Goal: Information Seeking & Learning: Find specific fact

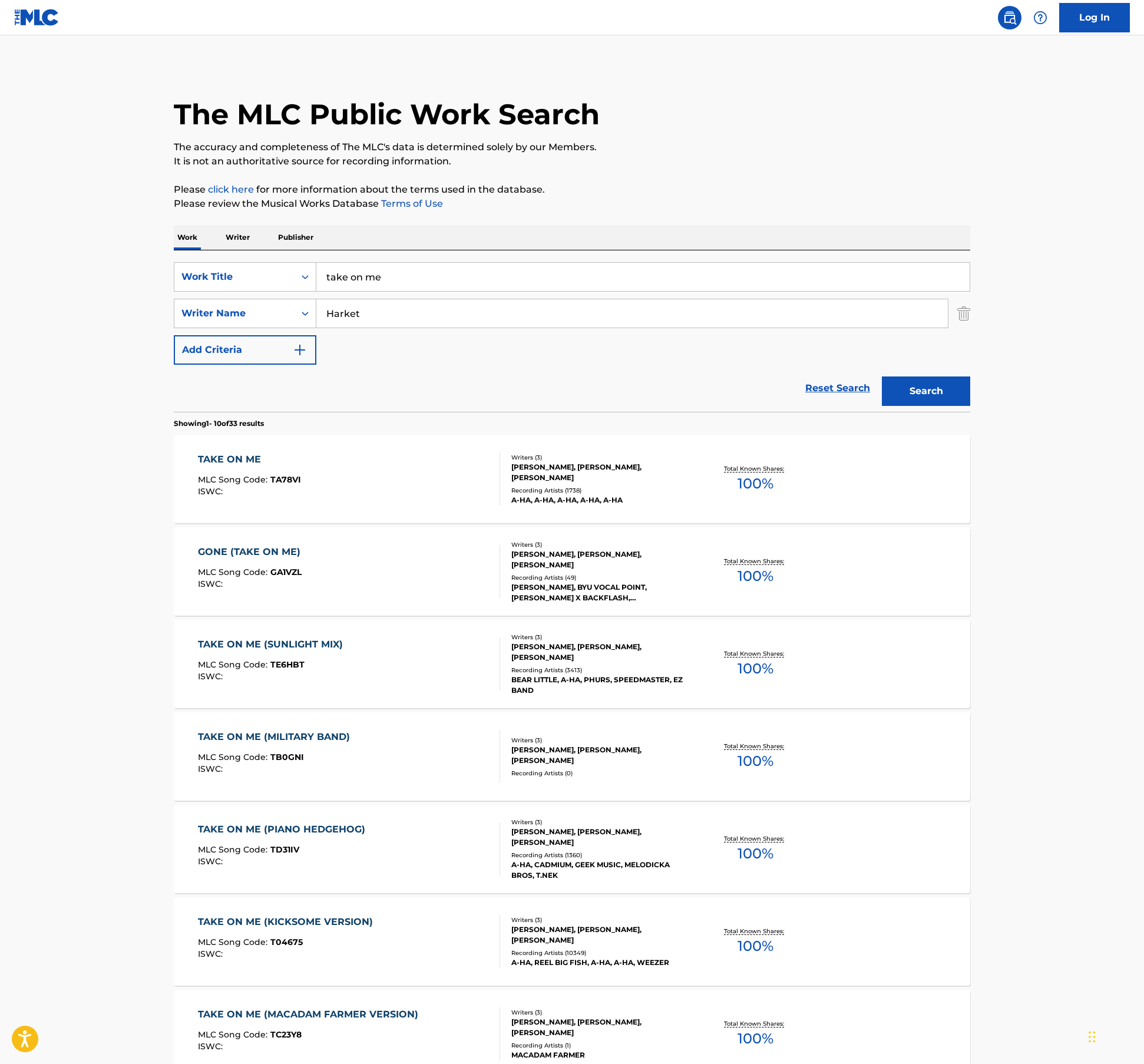
click at [434, 285] on input "take on me" at bounding box center [643, 277] width 653 height 28
click at [432, 282] on input "take on me" at bounding box center [643, 277] width 653 height 28
click at [432, 278] on input "take on me" at bounding box center [643, 277] width 653 height 28
paste input "[PERSON_NAME]"
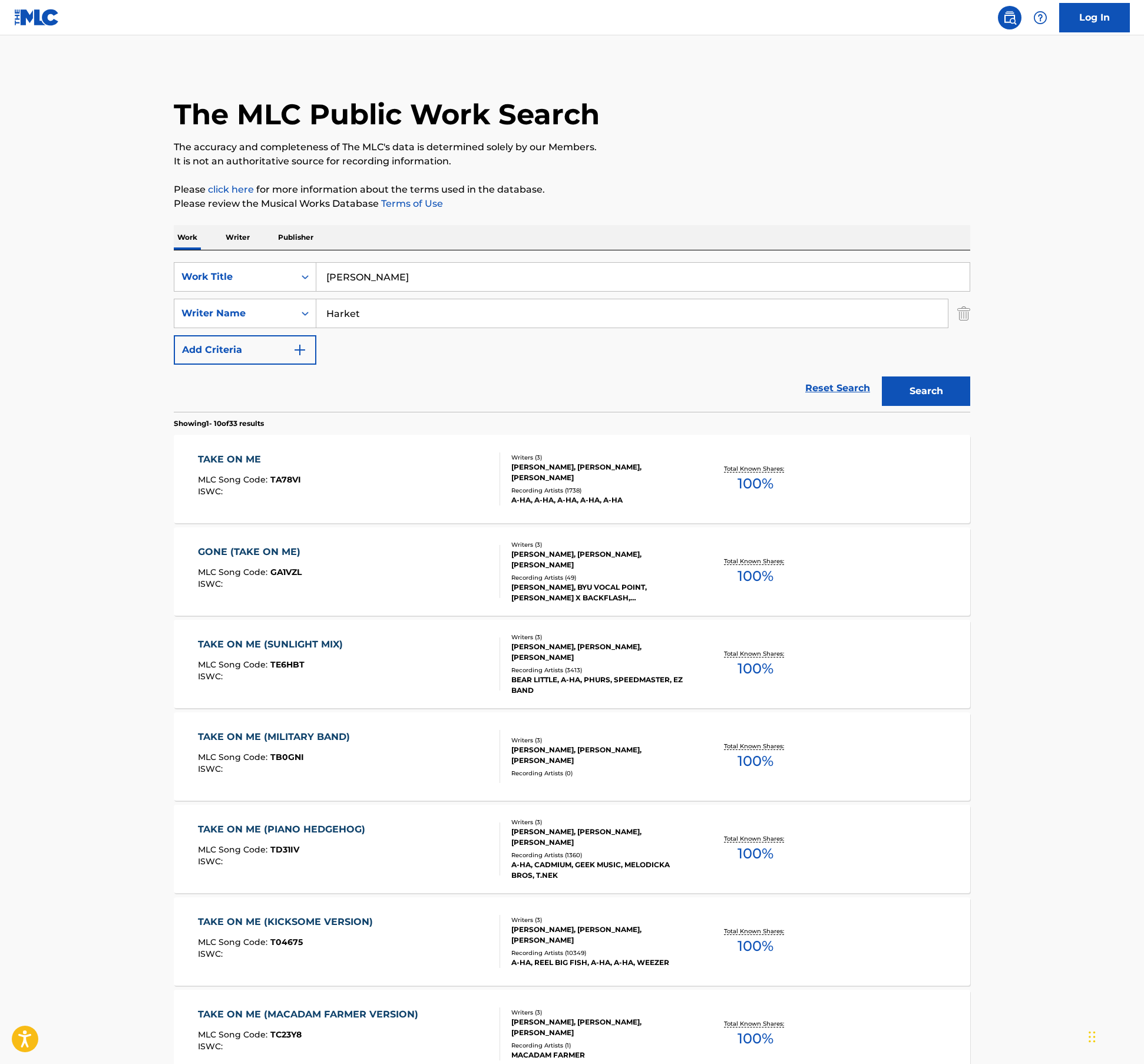
click at [382, 280] on input "[PERSON_NAME]" at bounding box center [643, 277] width 653 height 28
type input "at last"
paste input "[PERSON_NAME]"
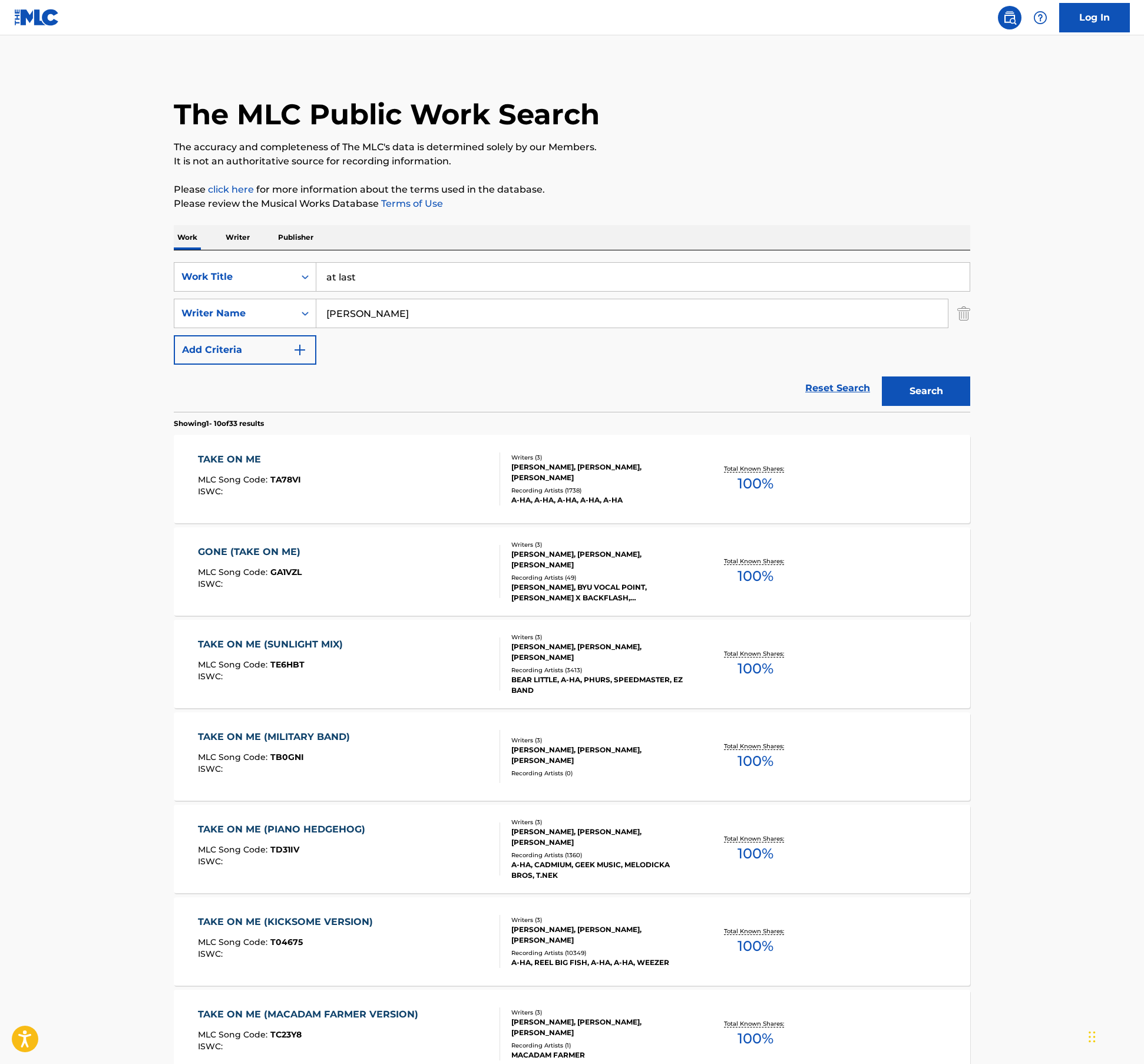
type input "[PERSON_NAME]"
click at [883, 376] on button "Search" at bounding box center [927, 391] width 88 height 30
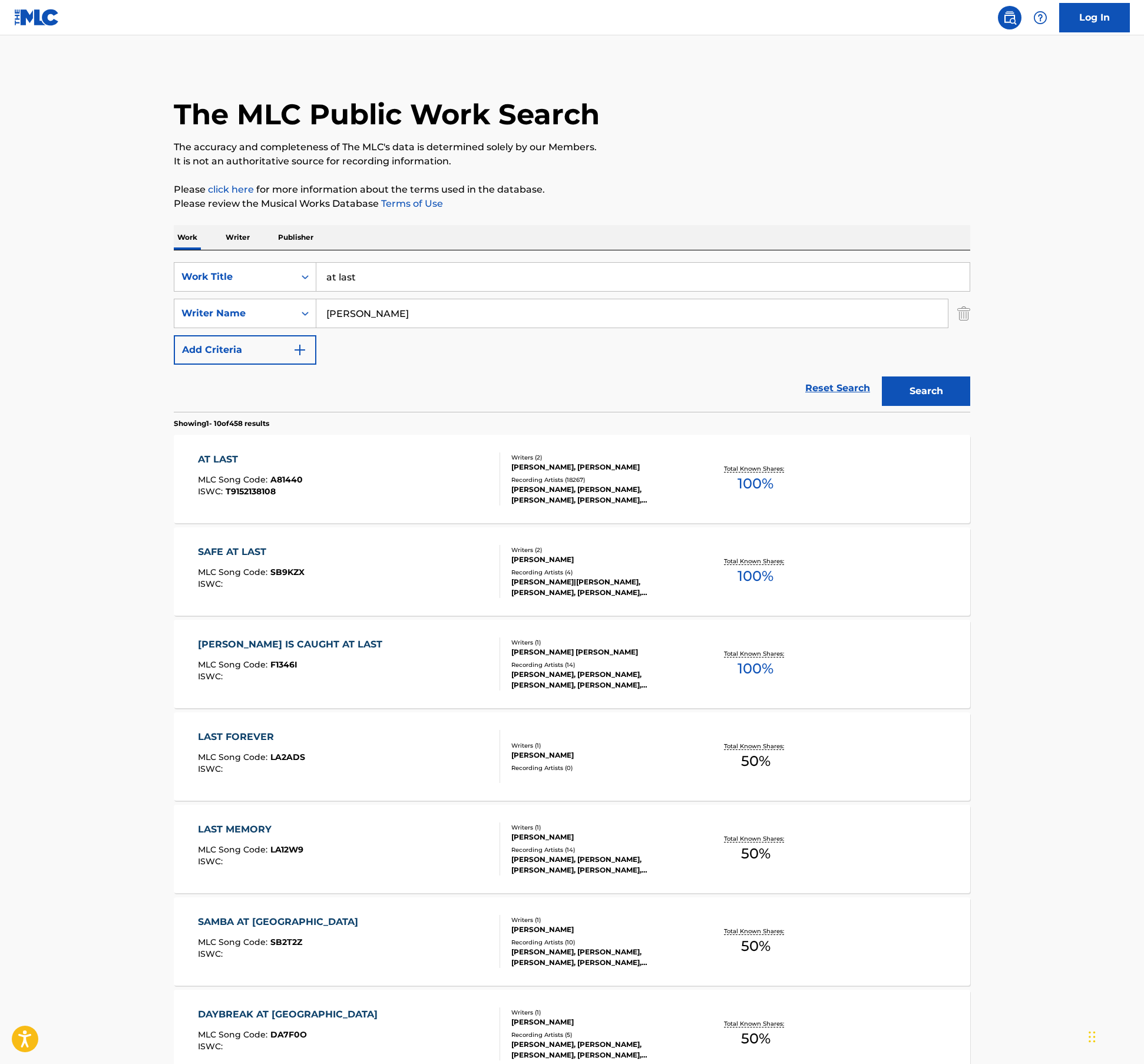
click at [484, 471] on div "AT LAST MLC Song Code : A81440 ISWC : T9152138108" at bounding box center [349, 479] width 303 height 53
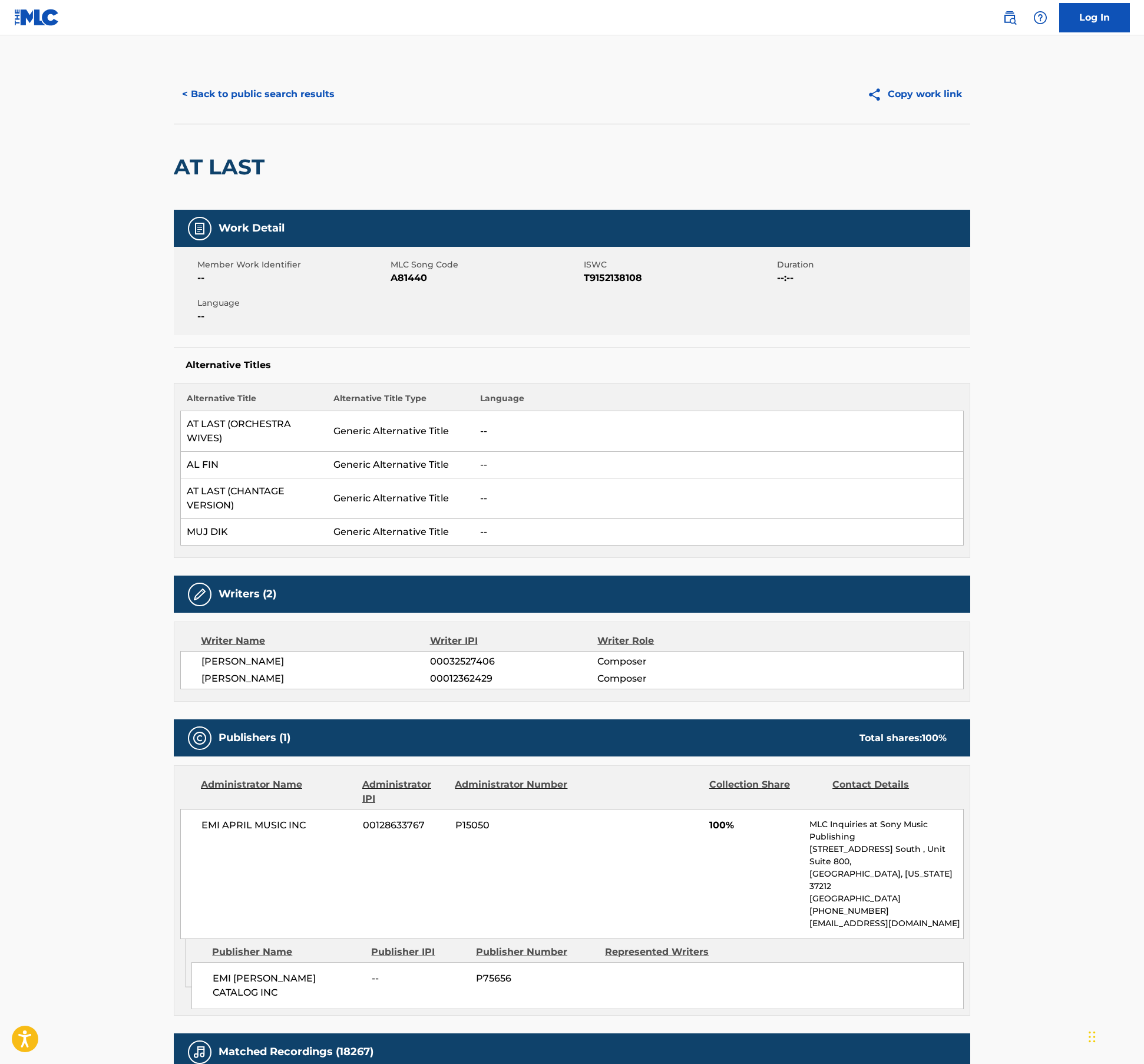
click at [377, 831] on span "00128633767" at bounding box center [404, 825] width 84 height 14
click at [284, 82] on button "< Back to public search results" at bounding box center [258, 94] width 169 height 30
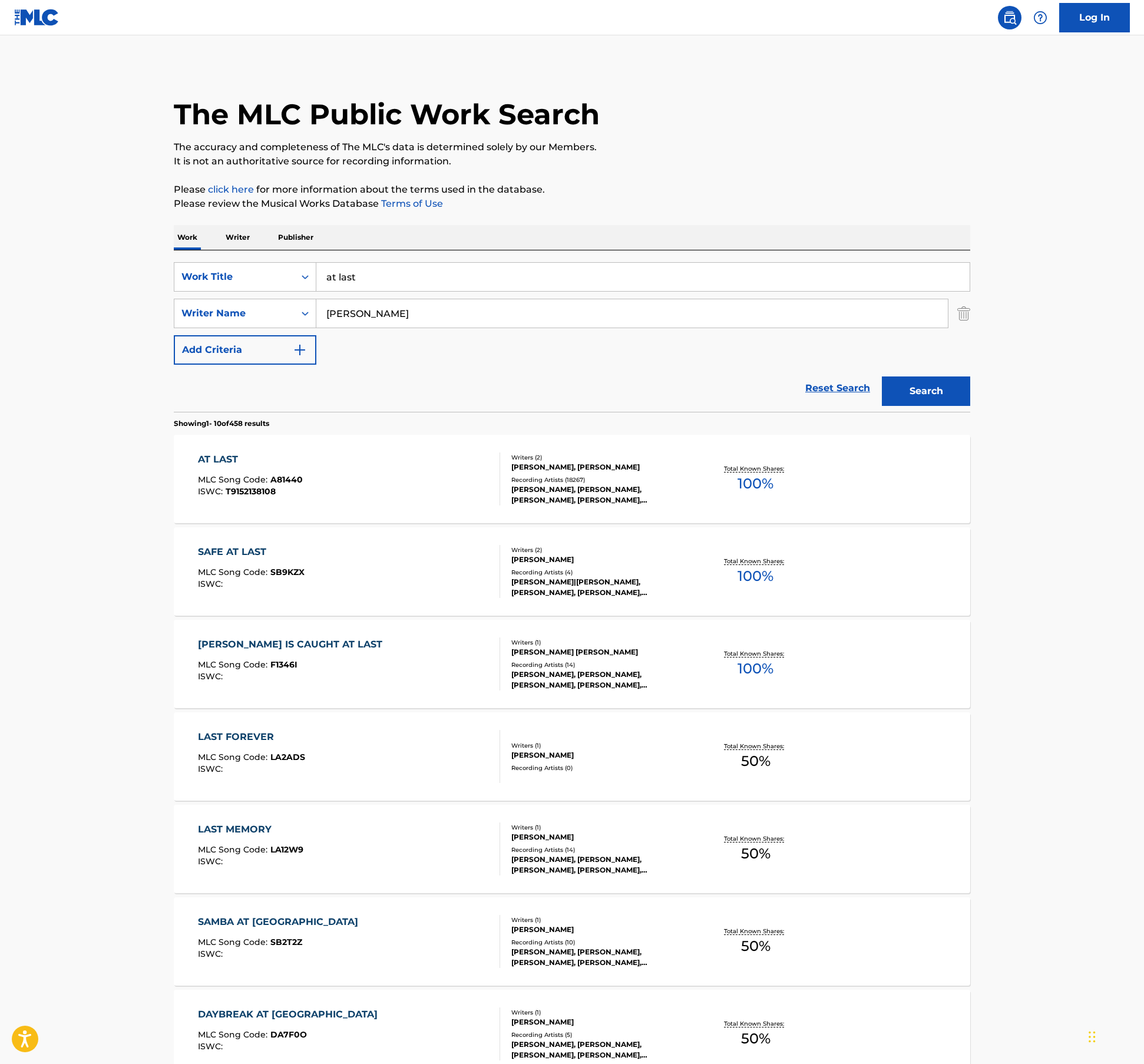
click at [395, 294] on div "SearchWithCriteria0645fea0-cf95-43fc-8234-6d6ffb7d6f19 Work Title at last Searc…" at bounding box center [572, 313] width 797 height 102
click at [393, 282] on input "at last" at bounding box center [643, 277] width 653 height 28
paste input "Stop Draggin' My Heart Around"
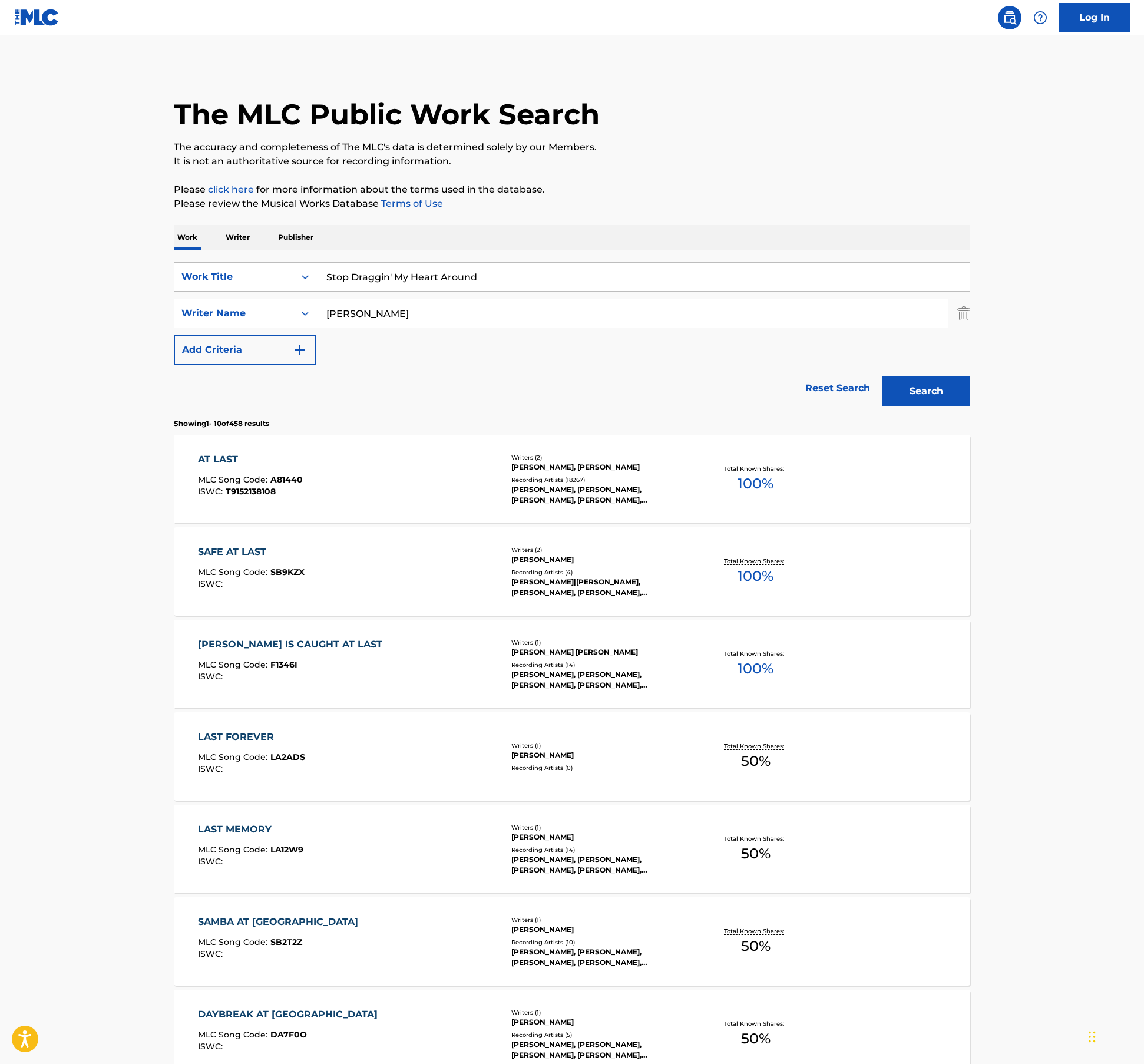
type input "Stop Draggin' My Heart Around"
click at [415, 310] on input "[PERSON_NAME]" at bounding box center [632, 313] width 632 height 28
type input "[PERSON_NAME]"
click at [883, 376] on button "Search" at bounding box center [927, 391] width 88 height 30
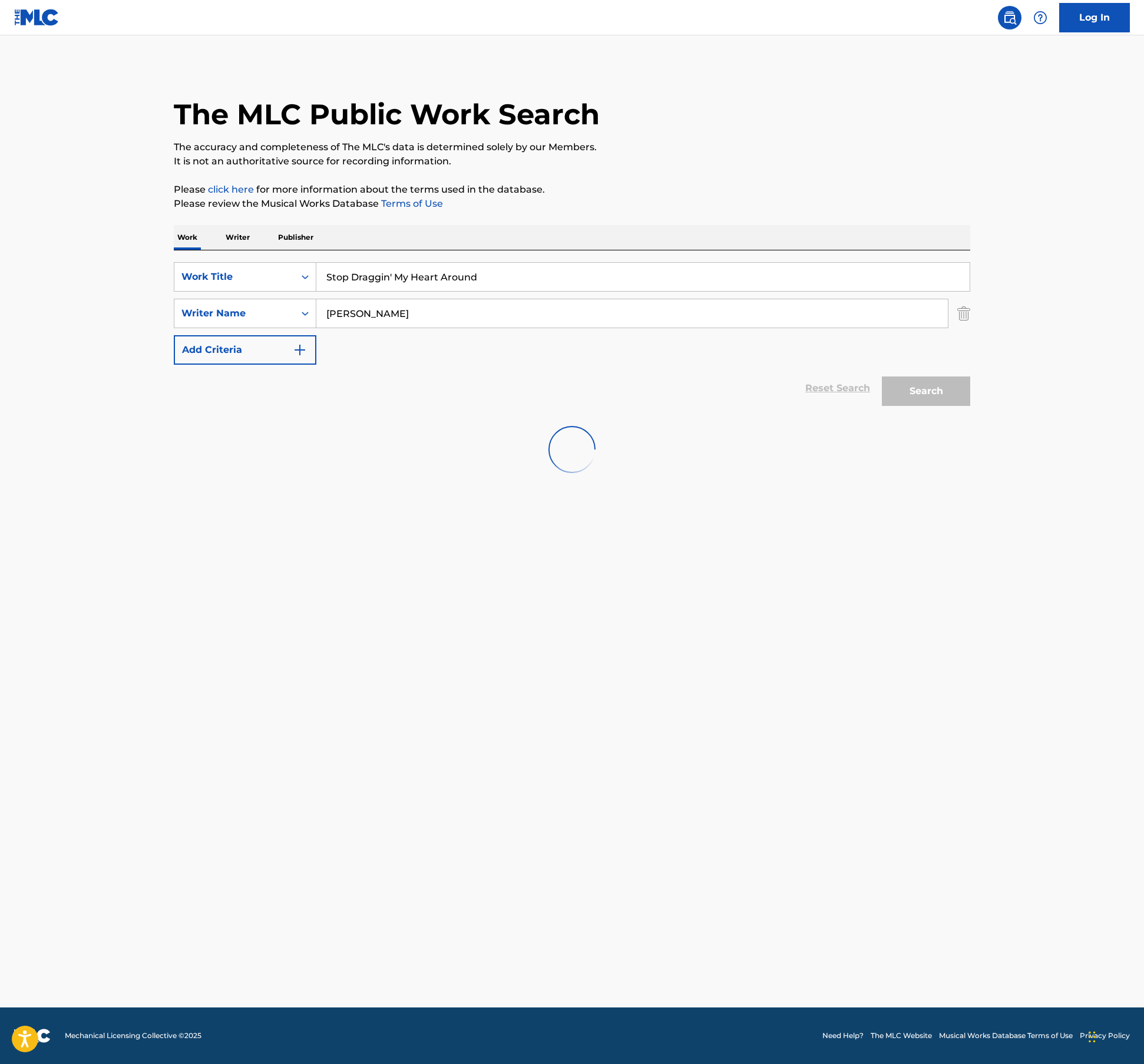
click at [114, 501] on main "The MLC Public Work Search The accuracy and completeness of The MLC's data is d…" at bounding box center [572, 521] width 1144 height 972
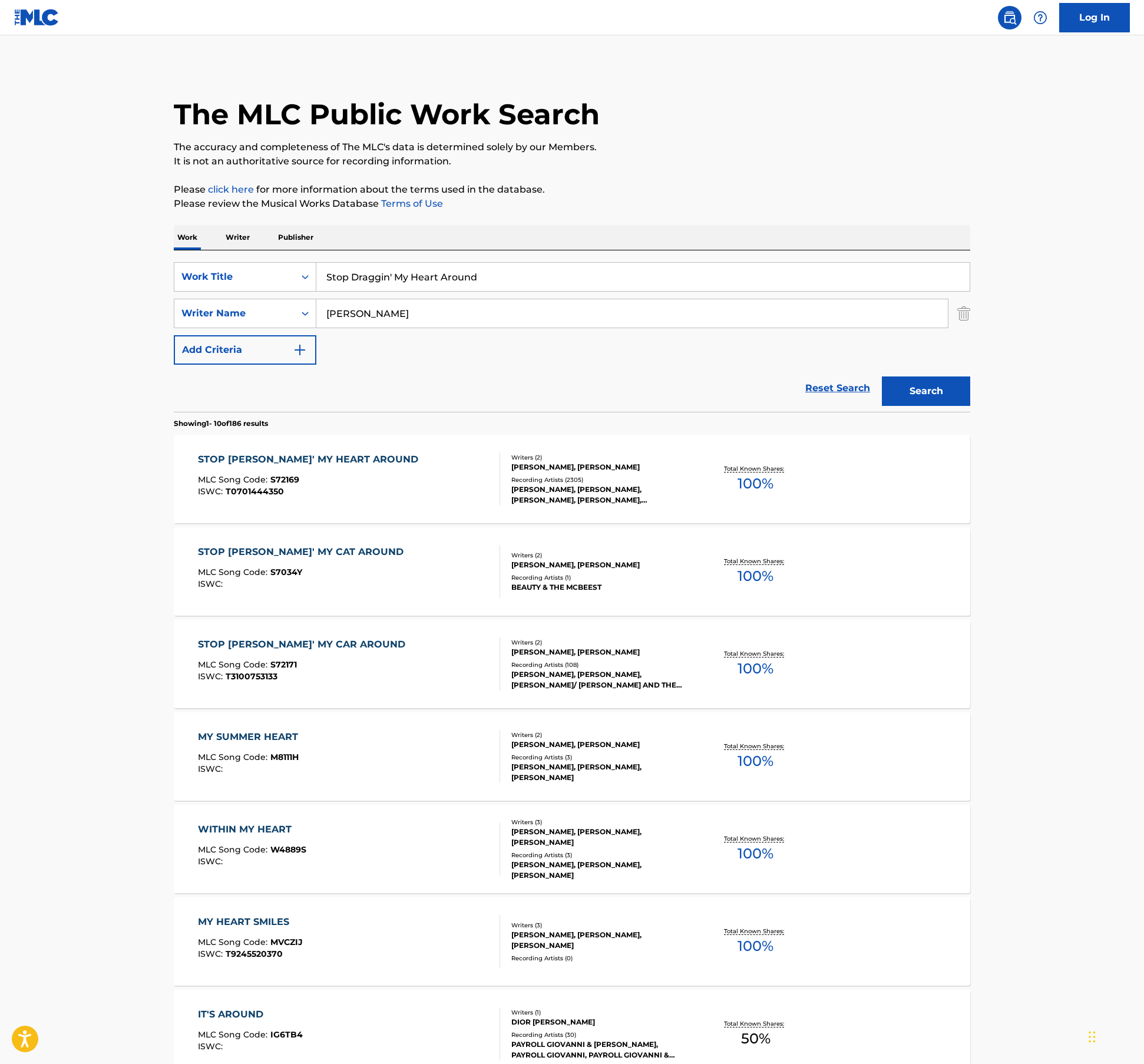
click at [455, 489] on div "STOP [PERSON_NAME]' MY HEART AROUND MLC Song Code : S72169 ISWC : T0701444350" at bounding box center [349, 479] width 303 height 53
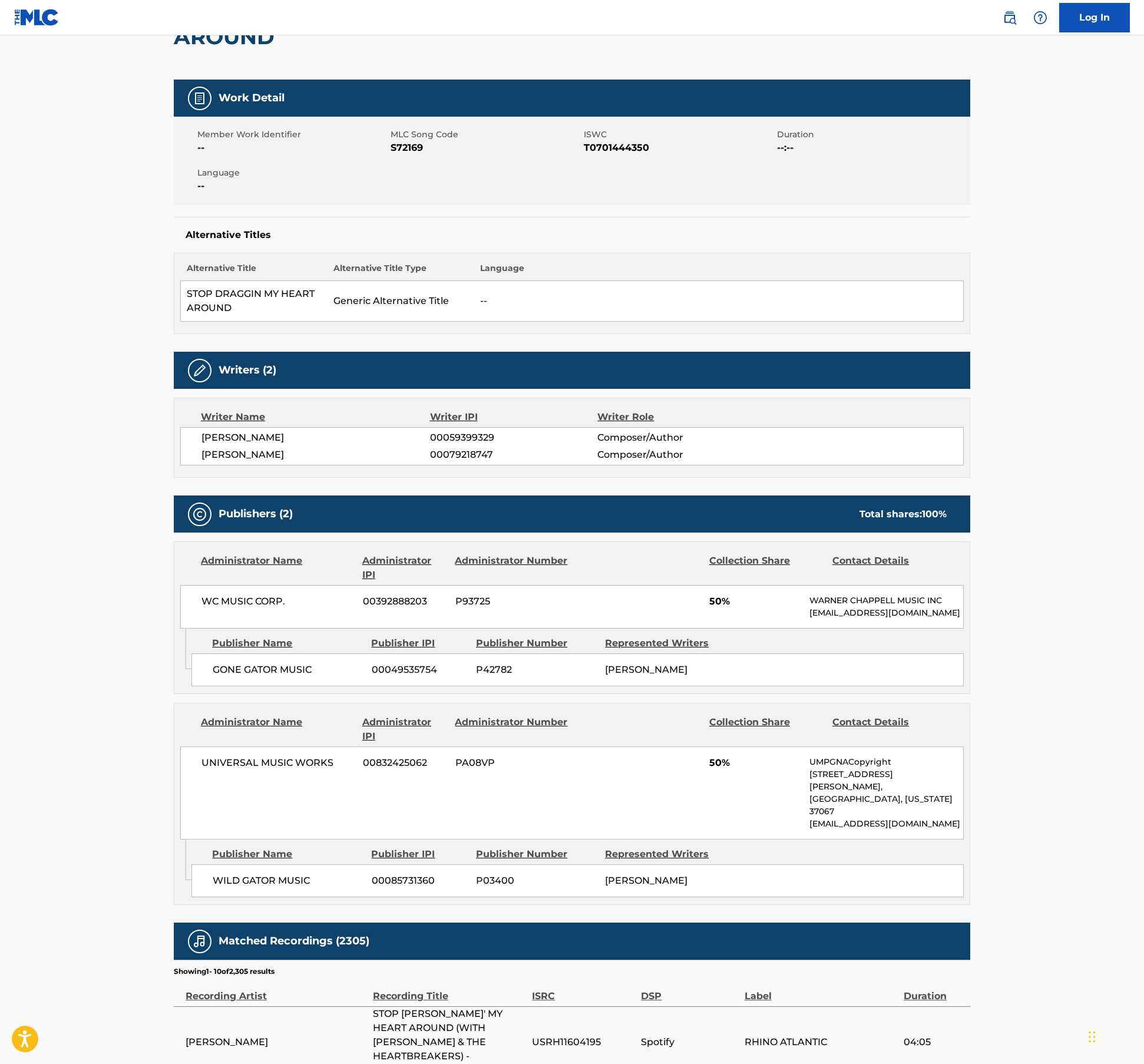
scroll to position [354, 0]
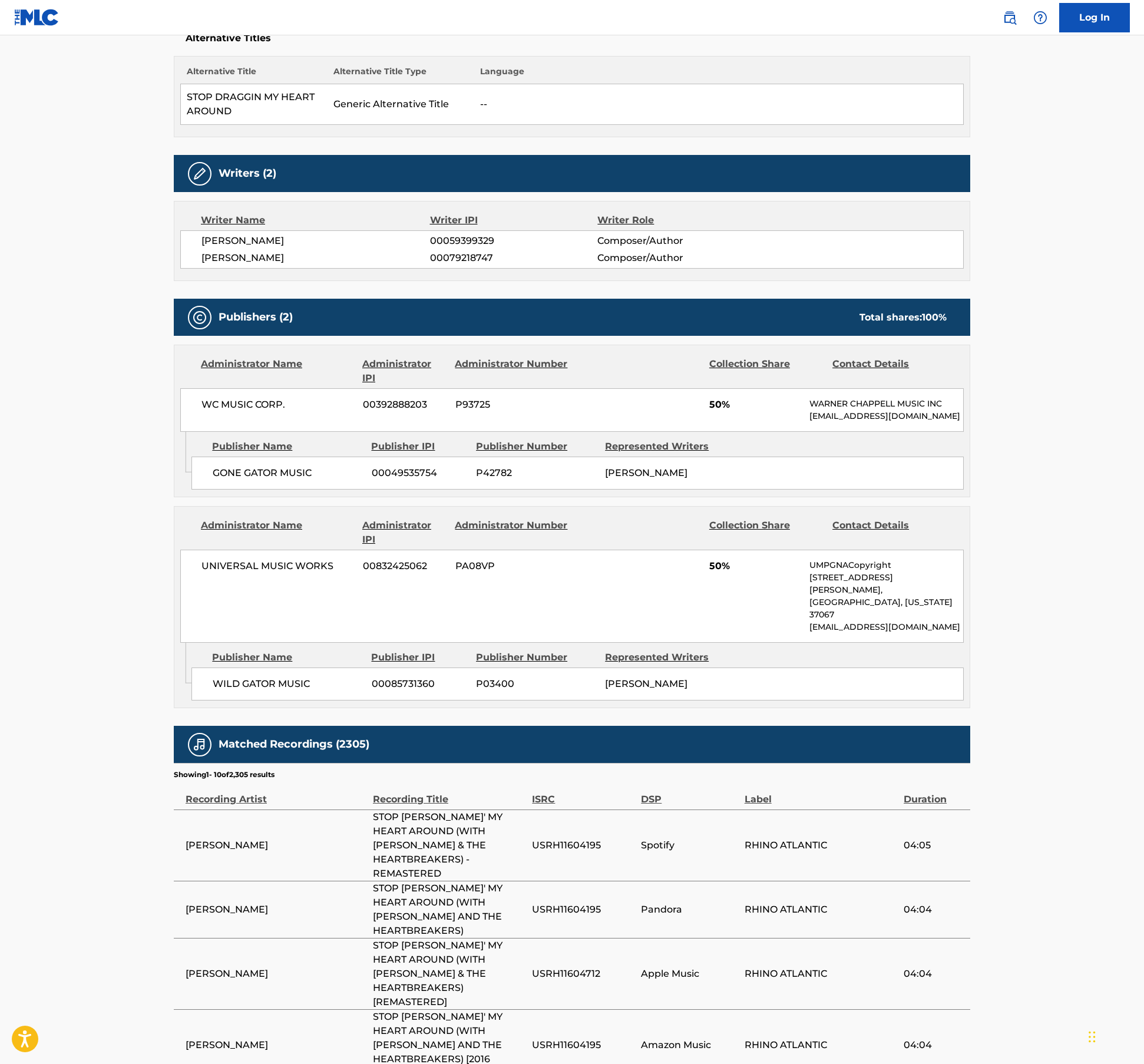
click at [110, 615] on main "< Back to public search results Copy work link STOP DRAGGIN' MY HEART AROUND Wo…" at bounding box center [572, 612] width 1144 height 1859
click at [111, 438] on main "< Back to public search results Copy work link STOP DRAGGIN' MY HEART AROUND Wo…" at bounding box center [572, 612] width 1144 height 1859
